Goal: Navigation & Orientation: Find specific page/section

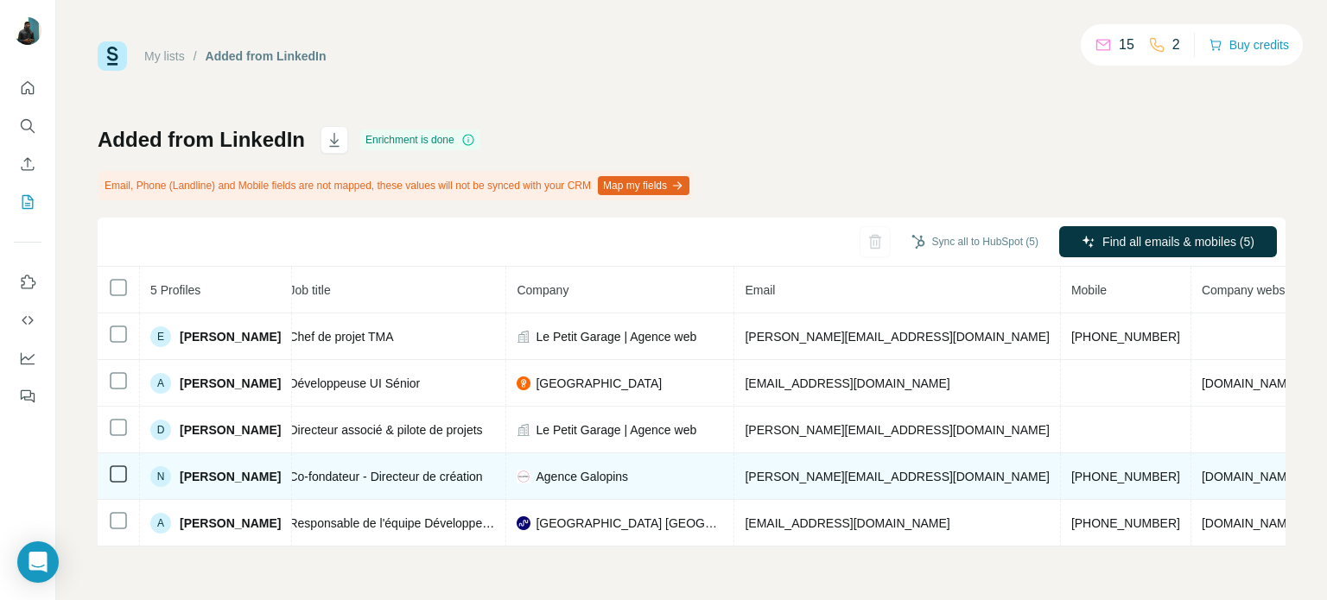
scroll to position [0, 219]
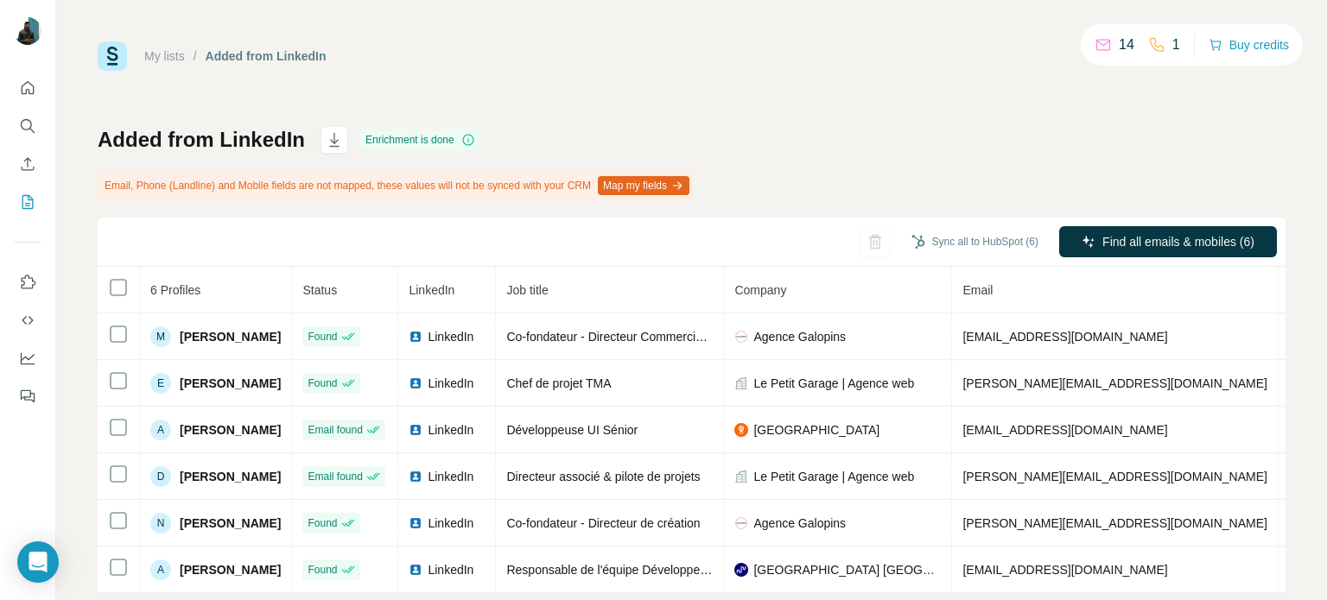
scroll to position [41, 0]
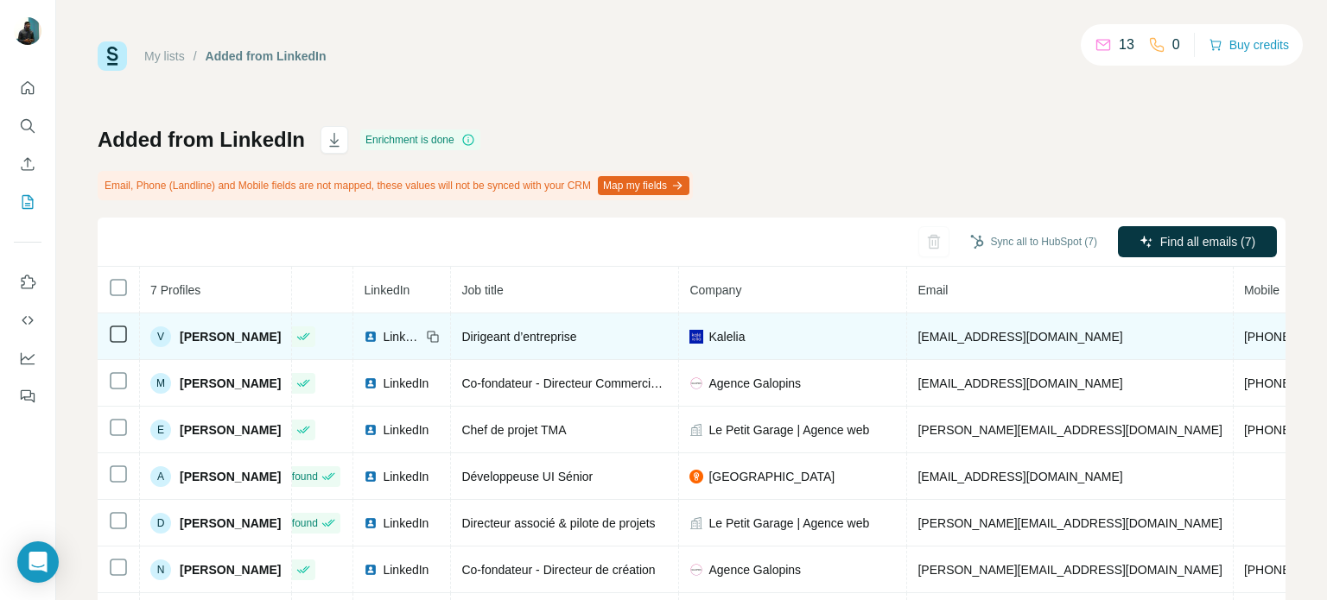
scroll to position [86, 0]
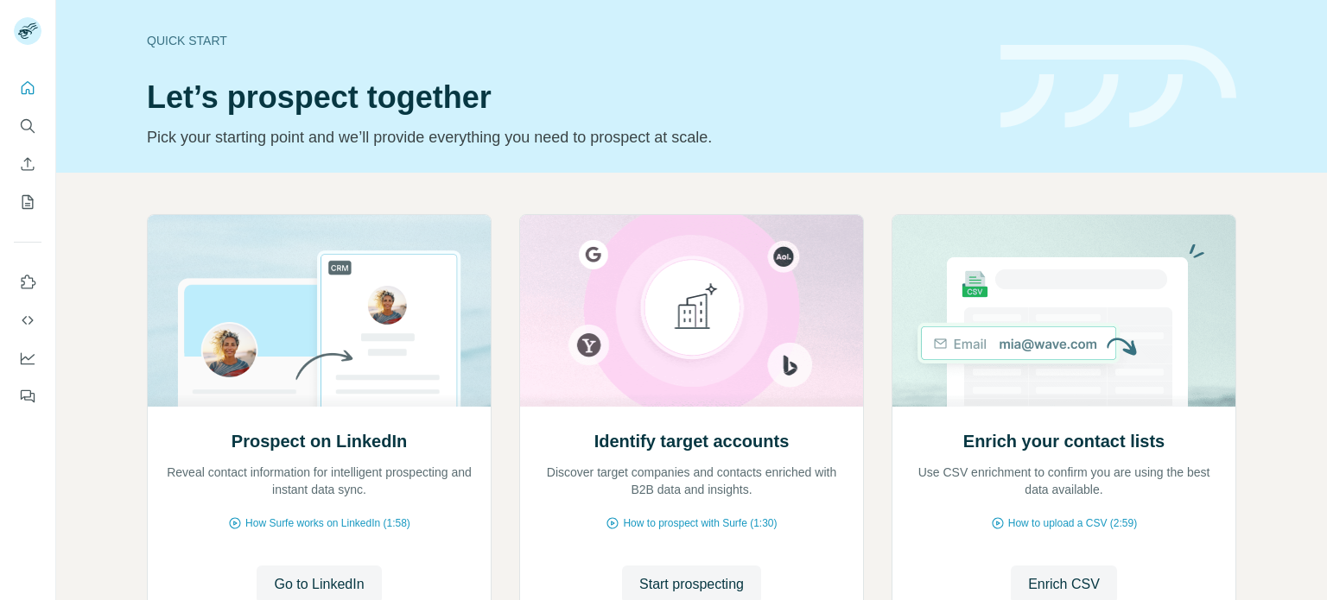
scroll to position [145, 0]
